Goal: Check status: Check status

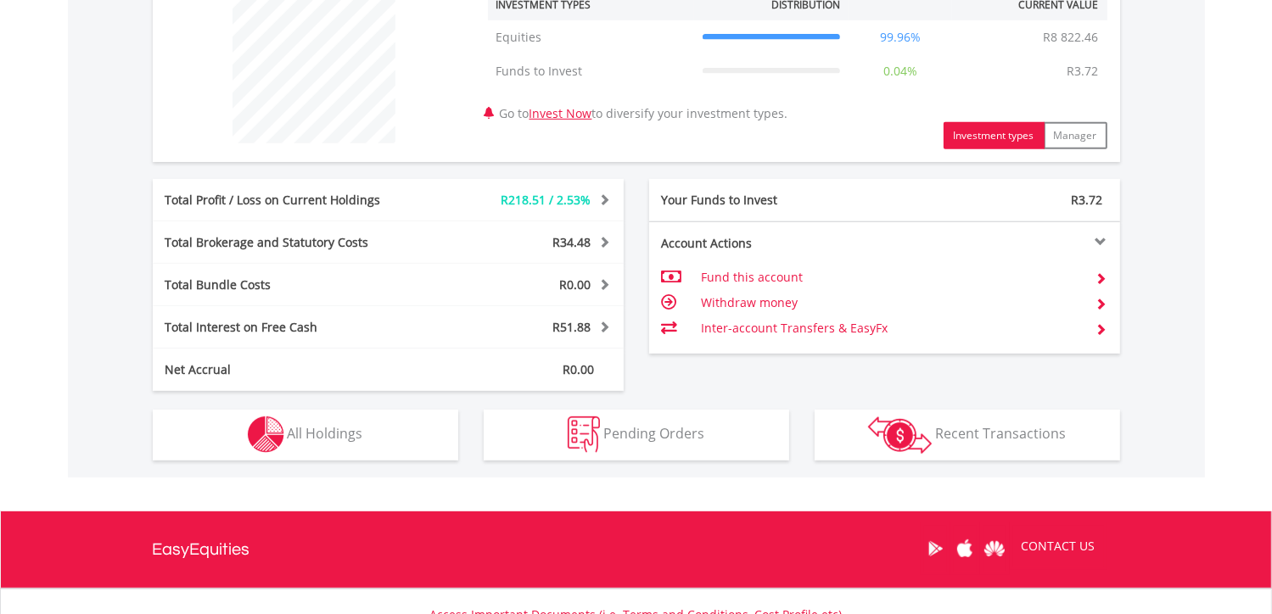
scroll to position [696, 0]
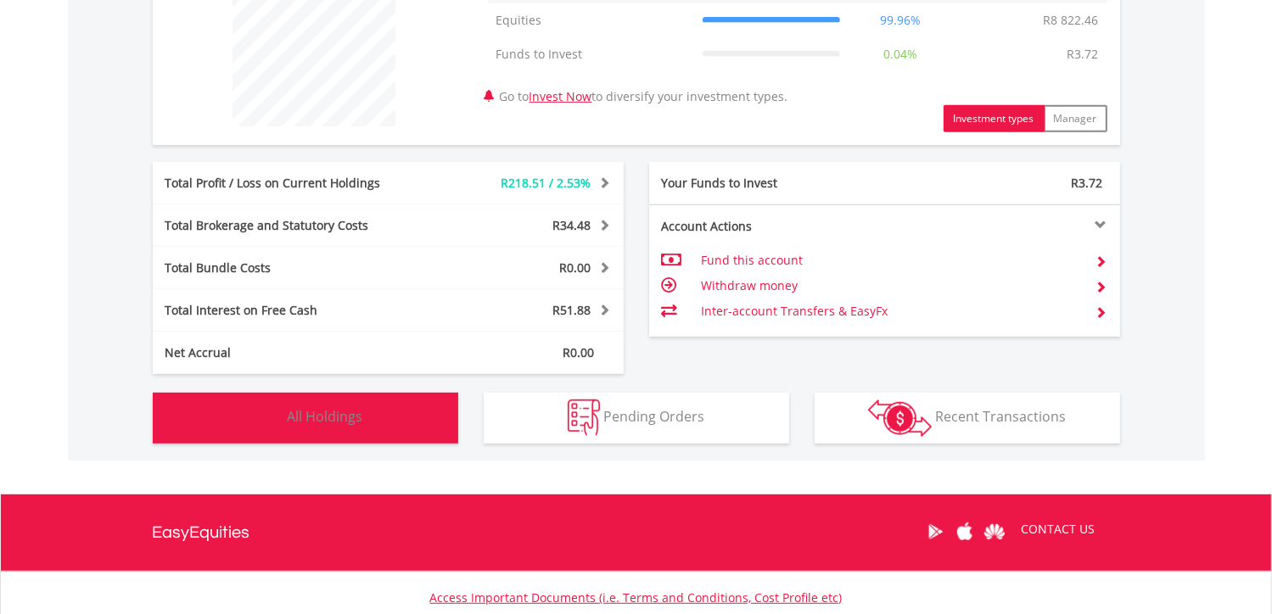
click at [425, 433] on button "Holdings All Holdings" at bounding box center [305, 418] width 305 height 51
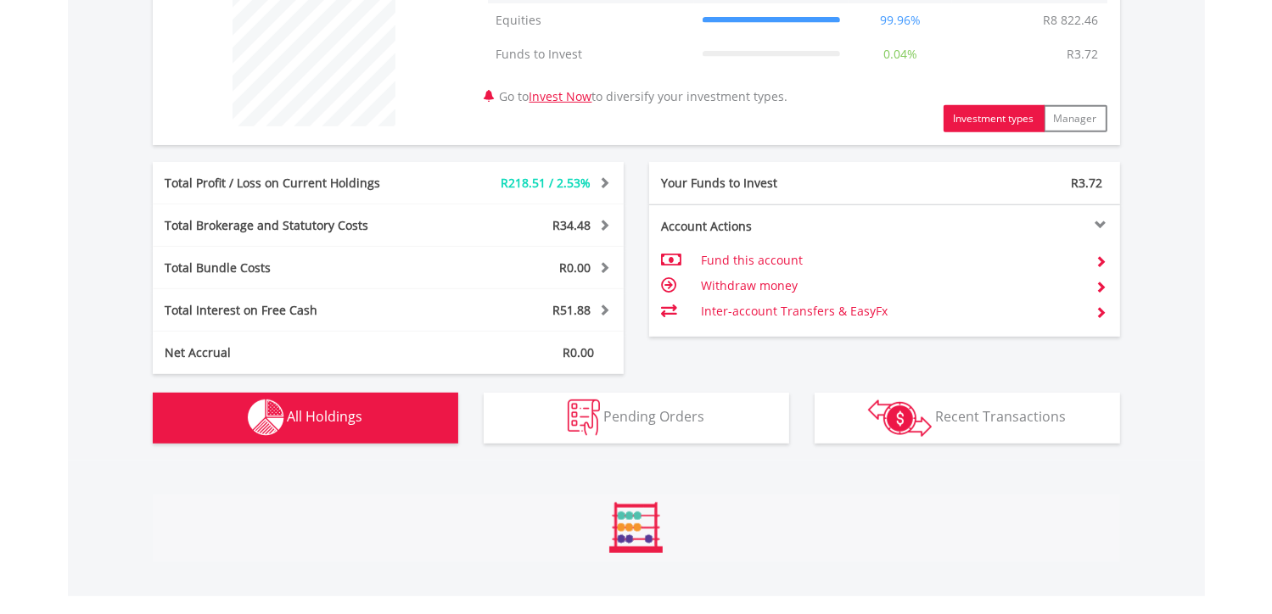
scroll to position [1188, 0]
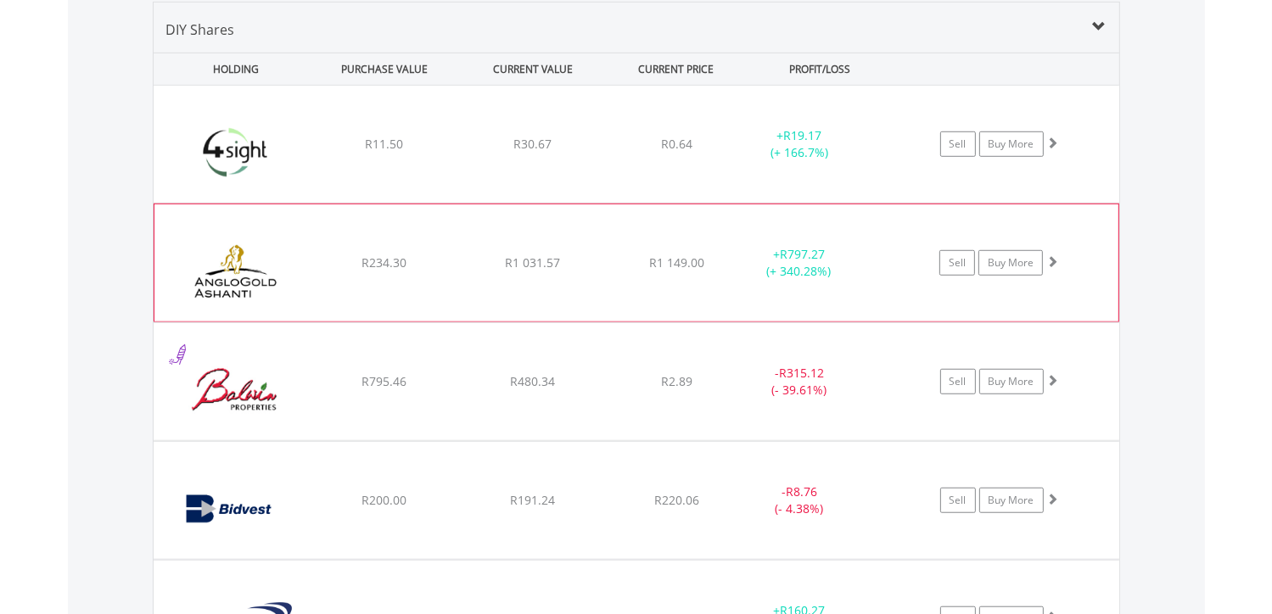
click at [645, 276] on div "﻿ Anglogold [PERSON_NAME] PLC R234.30 R1 031.57 R1 149.00 + R797.27 (+ 340.28%)…" at bounding box center [636, 262] width 964 height 117
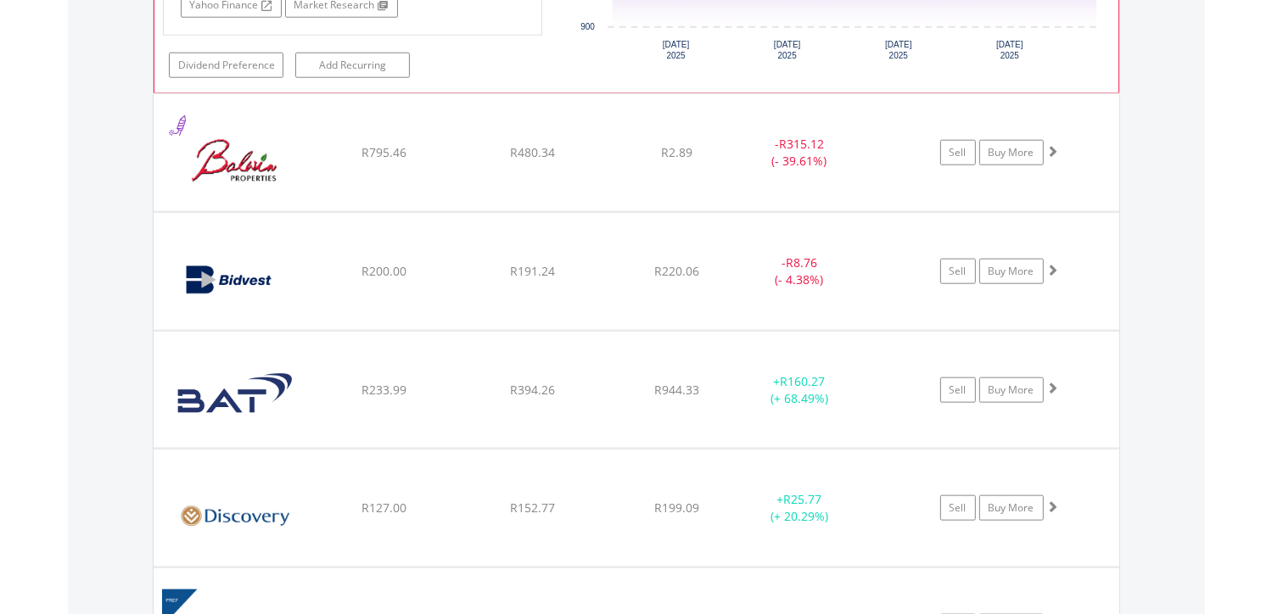
scroll to position [1769, 0]
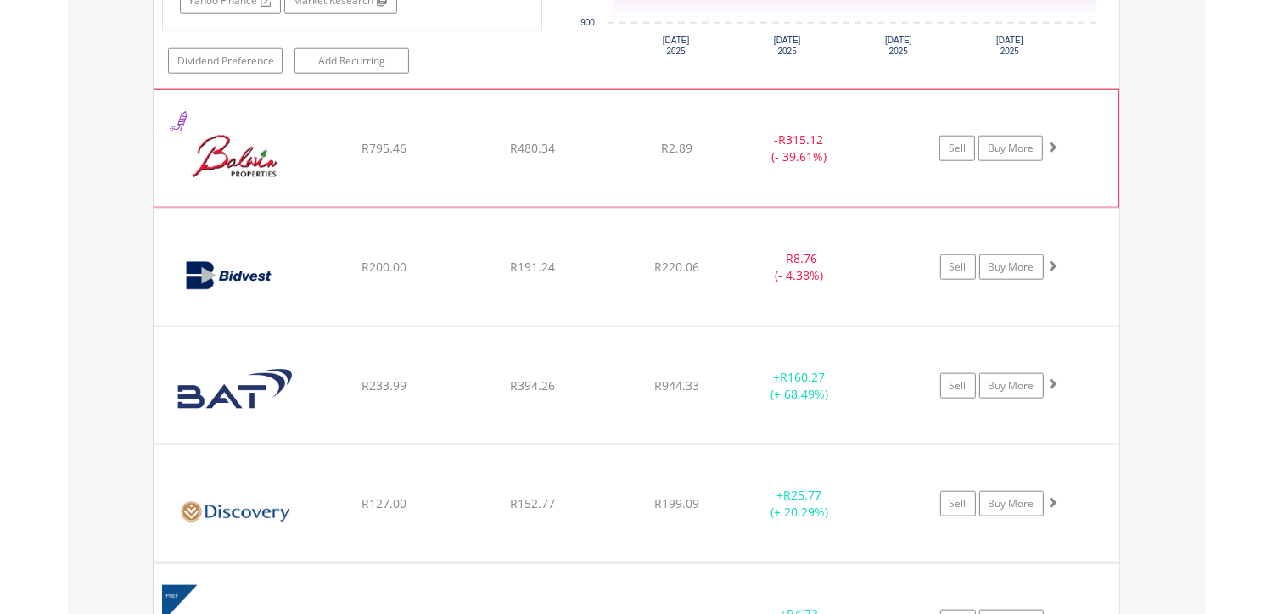
click at [519, 165] on div "﻿ [PERSON_NAME] Properties Limited R795.46 R480.34 R2.89 - R315.12 (- 39.61%) S…" at bounding box center [636, 148] width 964 height 117
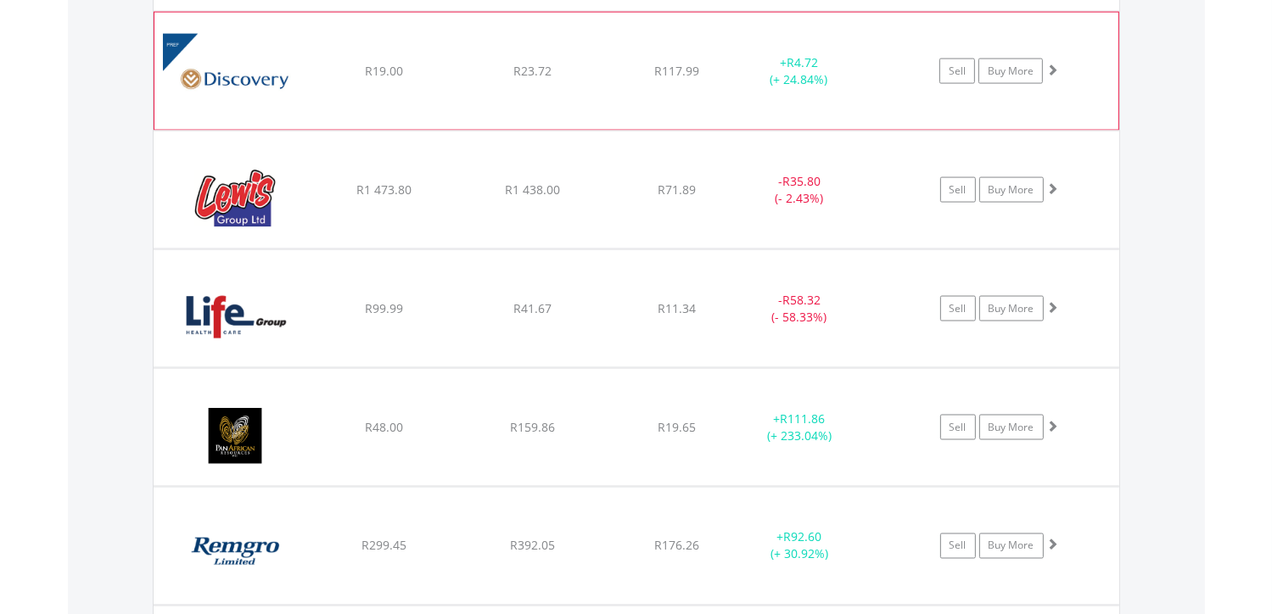
scroll to position [2698, 0]
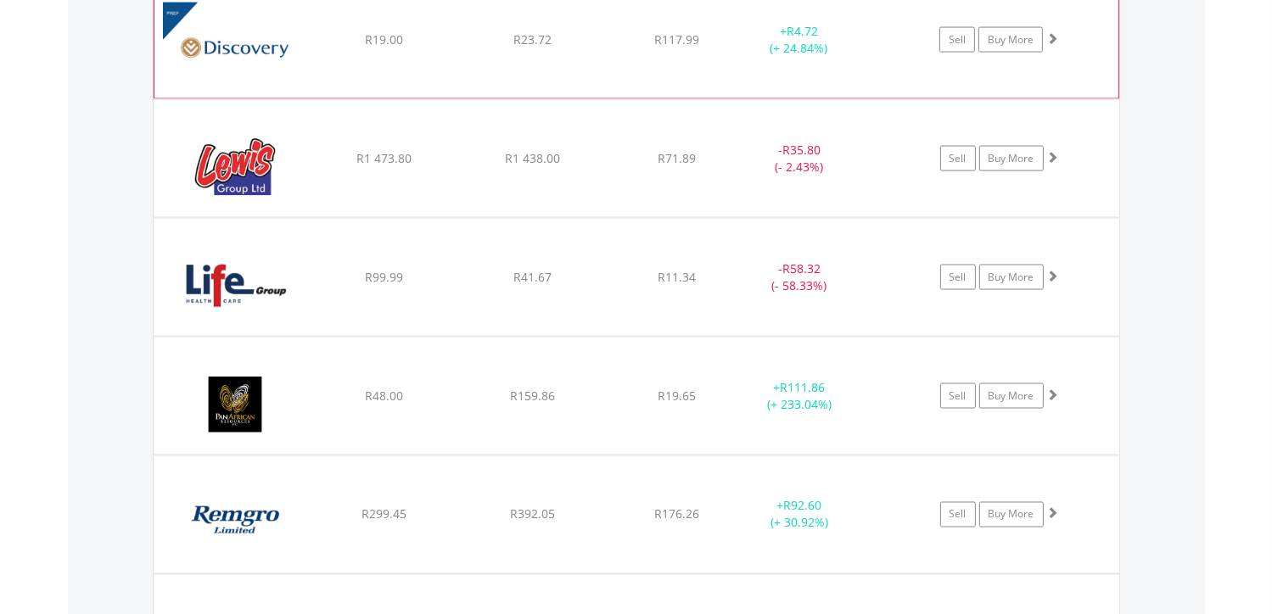
click at [431, 388] on div "R48.00" at bounding box center [383, 396] width 145 height 17
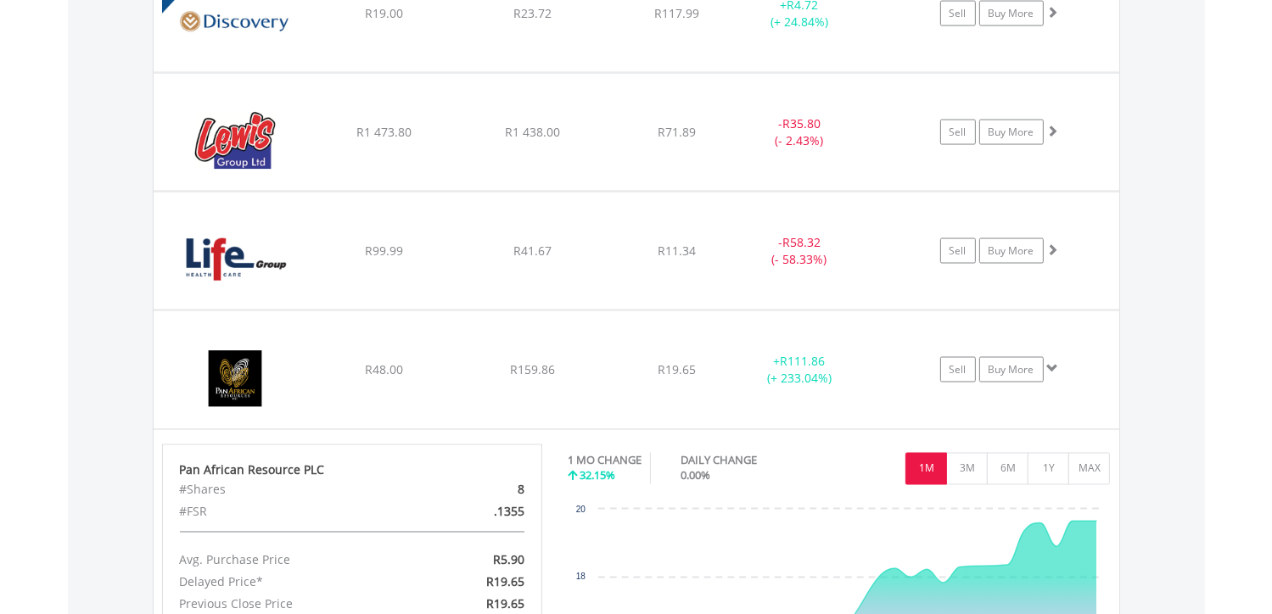
scroll to position [2722, 0]
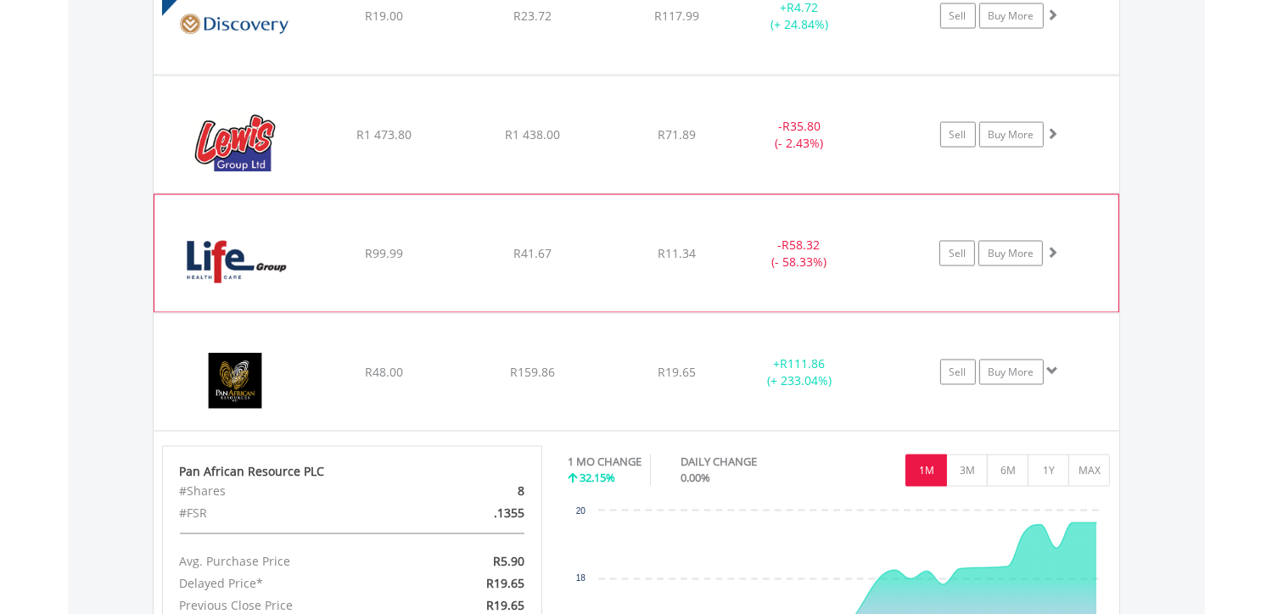
click at [272, 271] on img at bounding box center [236, 262] width 146 height 92
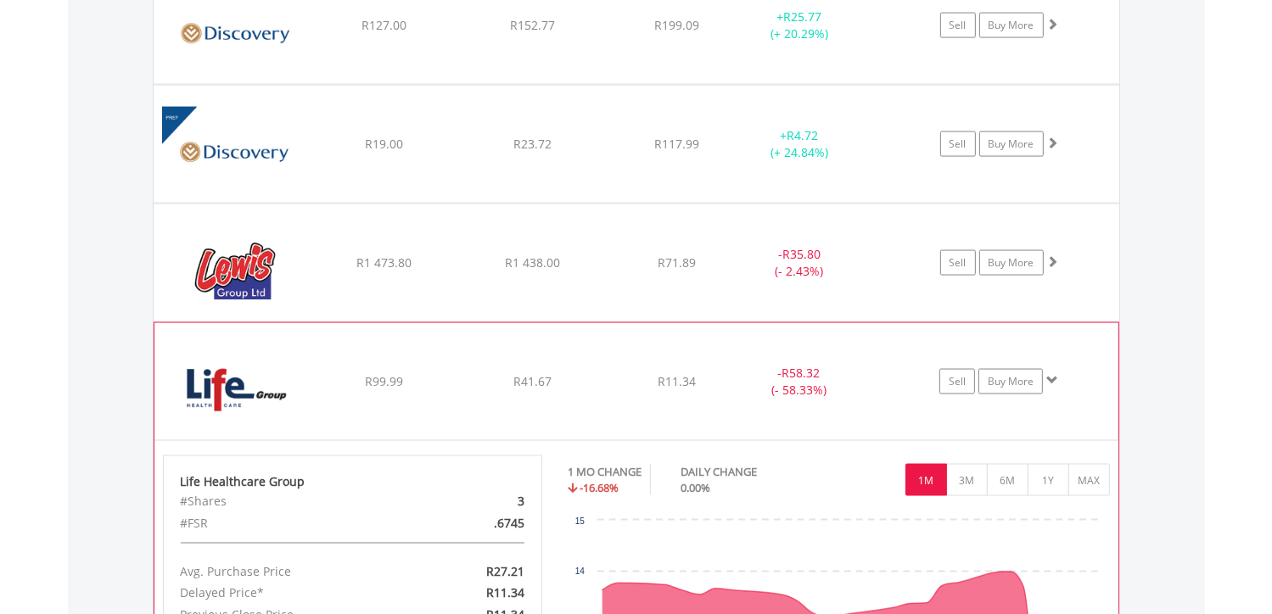
scroll to position [2593, 0]
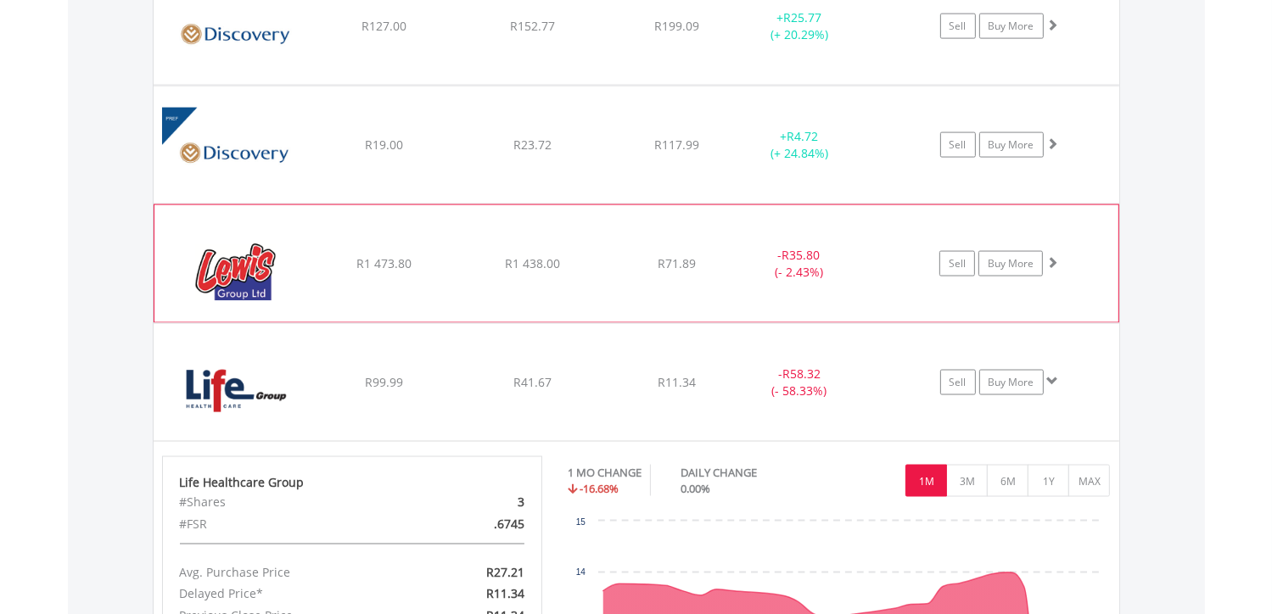
click at [682, 264] on span "R71.89" at bounding box center [676, 263] width 38 height 16
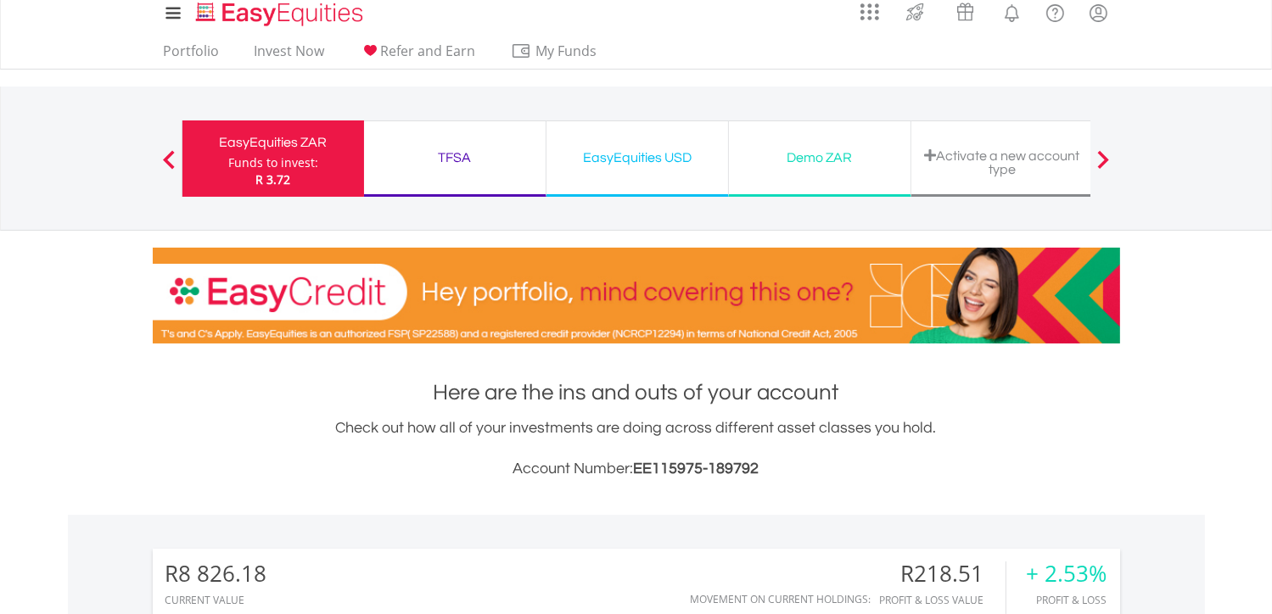
scroll to position [0, 0]
